Goal: Task Accomplishment & Management: Use online tool/utility

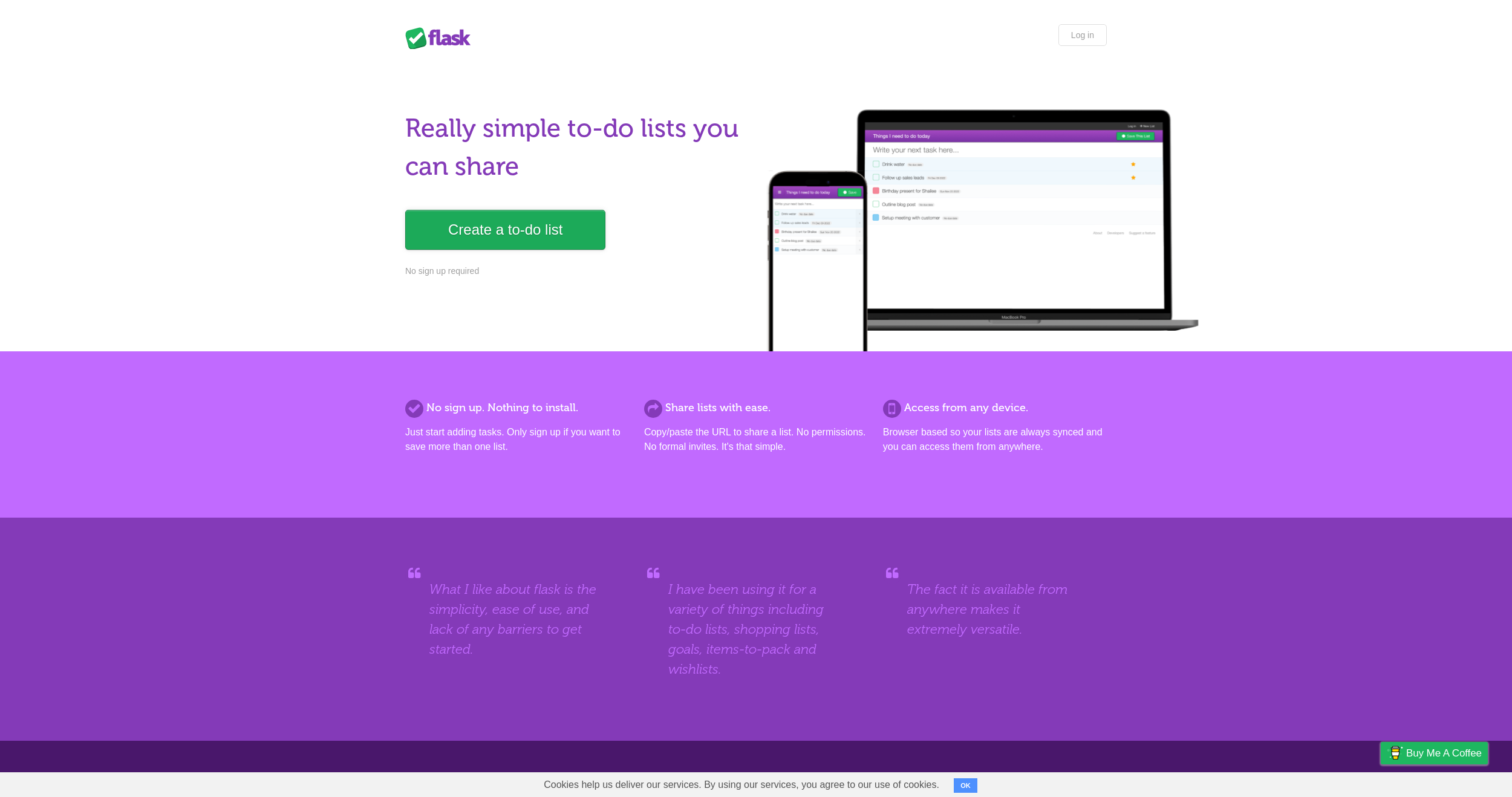
drag, startPoint x: 550, startPoint y: 235, endPoint x: 556, endPoint y: 233, distance: 6.3
click at [550, 235] on link "Create a to-do list" at bounding box center [505, 230] width 200 height 40
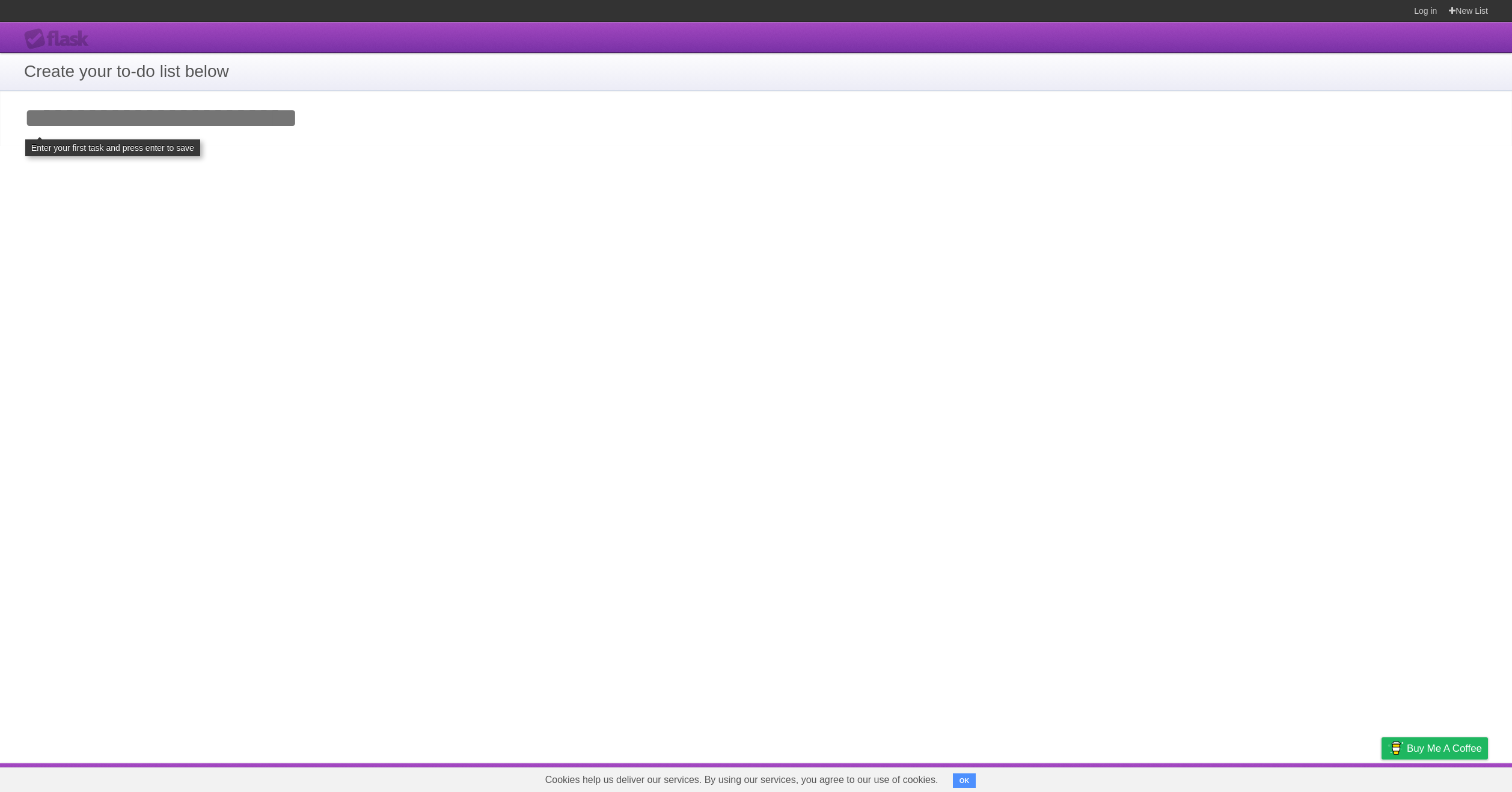
click at [403, 67] on h1 "Create your to-do list below" at bounding box center [756, 71] width 1464 height 25
click at [966, 780] on button "OK" at bounding box center [965, 781] width 23 height 15
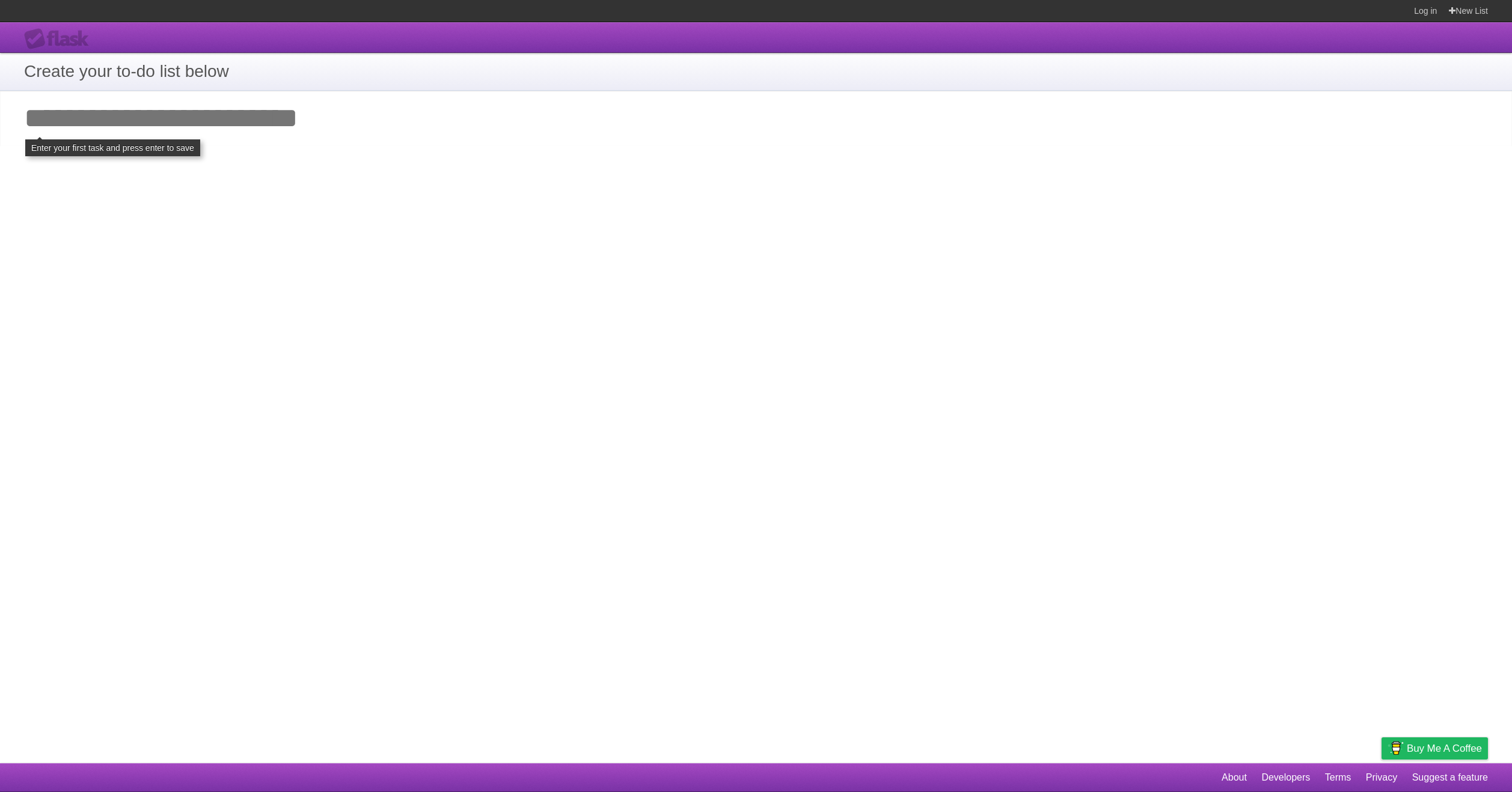
click at [276, 136] on input "Add your first task" at bounding box center [756, 118] width 1512 height 55
type input "****"
click at [154, 75] on h1 "Create your to-do list below" at bounding box center [756, 71] width 1464 height 25
